Goal: Obtain resource: Obtain resource

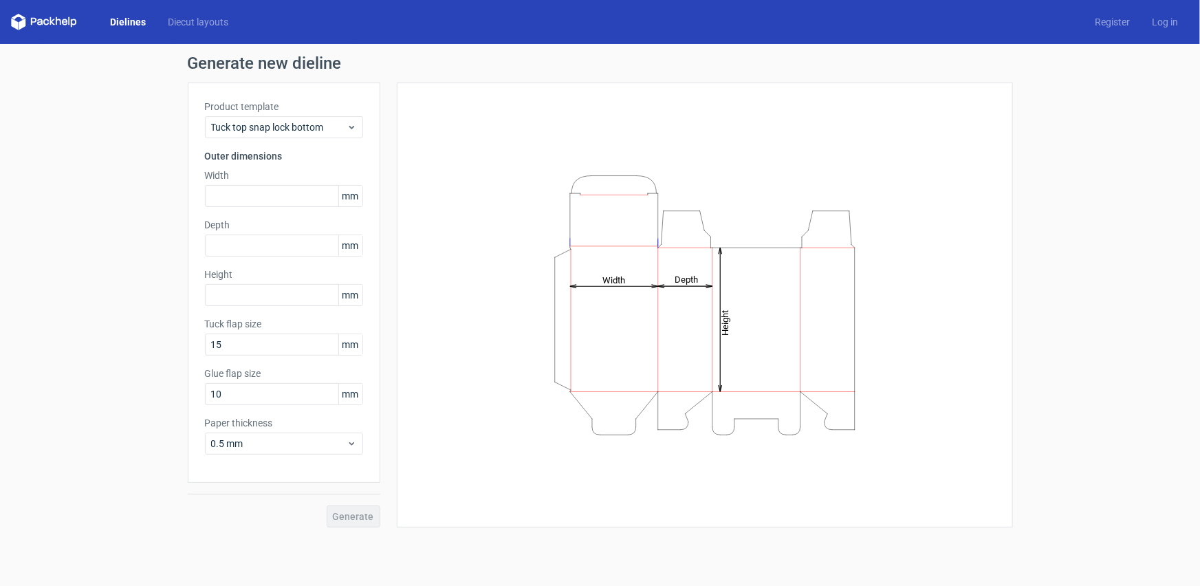
click at [121, 23] on link "Dielines" at bounding box center [128, 22] width 58 height 14
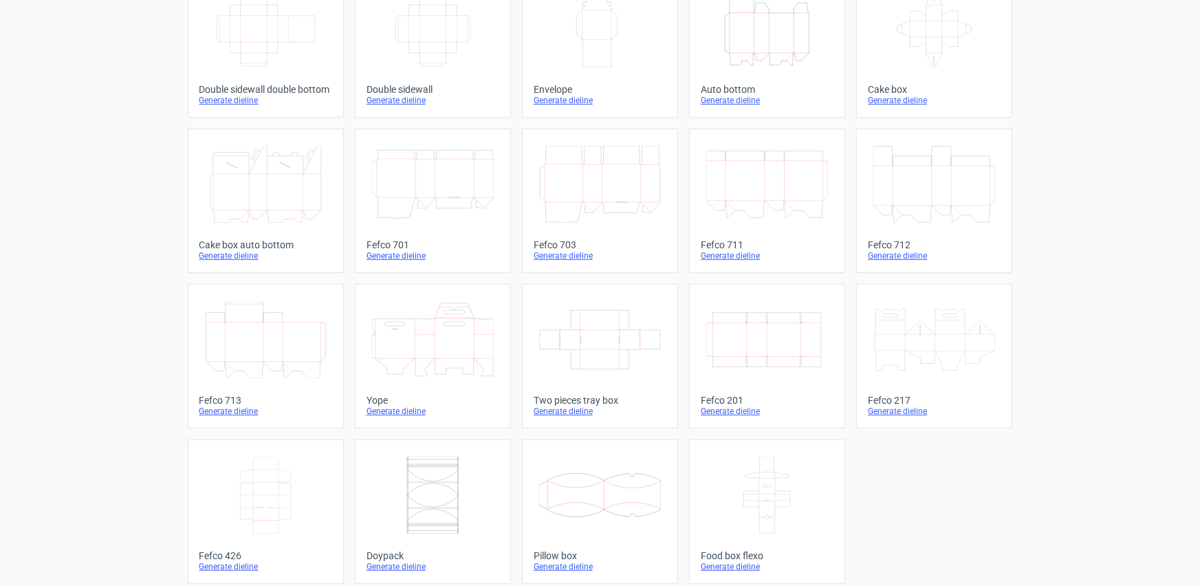
scroll to position [273, 0]
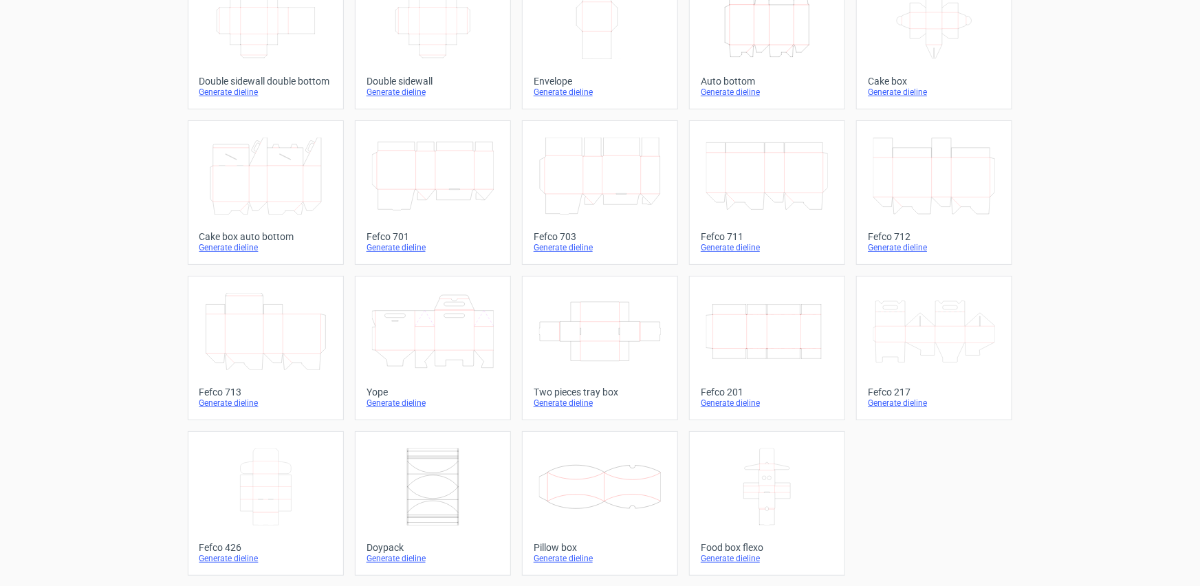
click at [752, 485] on icon at bounding box center [767, 486] width 122 height 77
